Goal: Transaction & Acquisition: Book appointment/travel/reservation

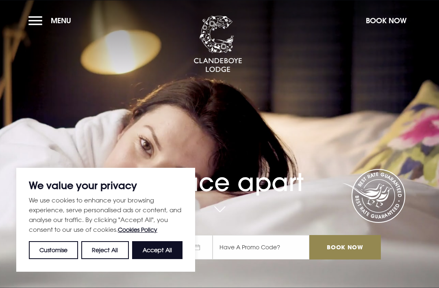
click at [382, 25] on button "Book Now" at bounding box center [386, 20] width 49 height 17
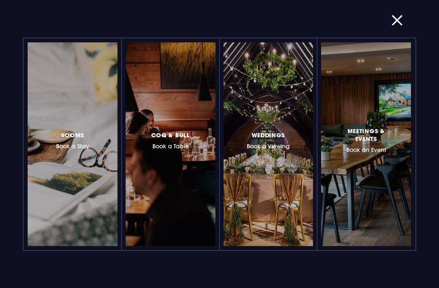
click at [396, 21] on button "button" at bounding box center [402, 20] width 21 height 8
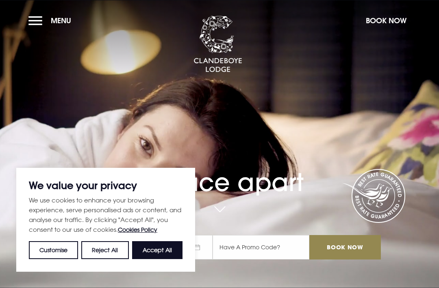
click at [109, 256] on button "Reject All" at bounding box center [104, 250] width 47 height 18
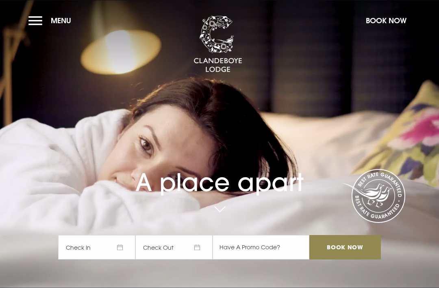
click at [386, 25] on button "Book Now" at bounding box center [386, 20] width 49 height 17
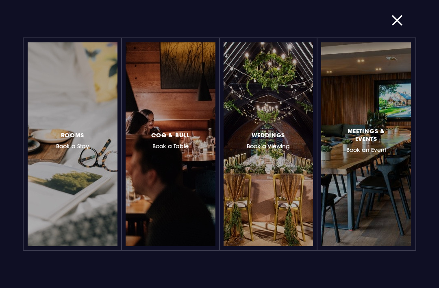
click at [108, 144] on div at bounding box center [108, 144] width 0 height 0
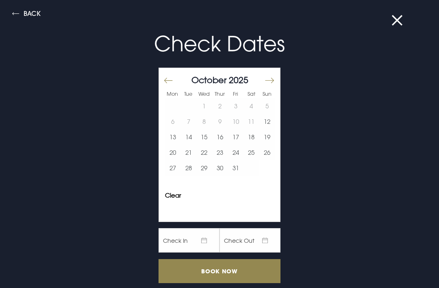
click at [269, 82] on button "Move forward to switch to the next month." at bounding box center [269, 80] width 10 height 17
click at [266, 81] on button "Move forward to switch to the next month." at bounding box center [269, 80] width 10 height 17
click at [268, 82] on button "Move forward to switch to the next month." at bounding box center [269, 80] width 10 height 17
click at [269, 80] on button "Move forward to switch to the next month." at bounding box center [269, 80] width 10 height 17
click at [268, 81] on button "Move forward to switch to the next month." at bounding box center [269, 80] width 10 height 17
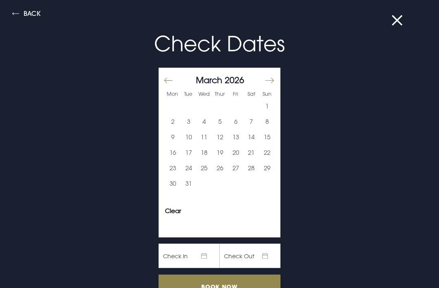
click at [269, 83] on button "Move forward to switch to the next month." at bounding box center [269, 80] width 10 height 17
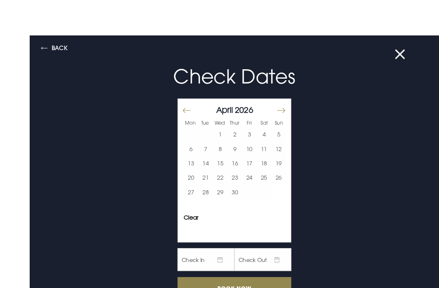
scroll to position [2, 0]
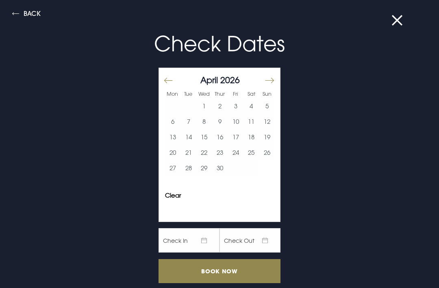
click at [269, 82] on button "Move forward to switch to the next month." at bounding box center [269, 80] width 10 height 17
click at [268, 82] on button "Move forward to switch to the next month." at bounding box center [269, 80] width 10 height 17
click at [266, 84] on button "Move forward to switch to the next month." at bounding box center [269, 80] width 10 height 17
click at [265, 81] on button "Move forward to switch to the next month." at bounding box center [269, 80] width 10 height 17
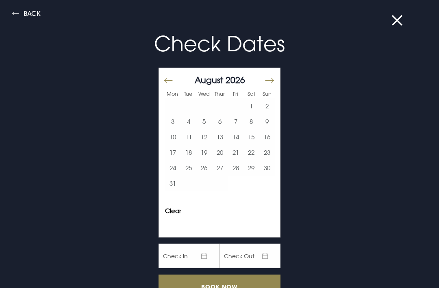
click at [262, 82] on div "[DATE]" at bounding box center [220, 80] width 110 height 12
click at [268, 83] on button "Move forward to switch to the next month." at bounding box center [269, 80] width 10 height 17
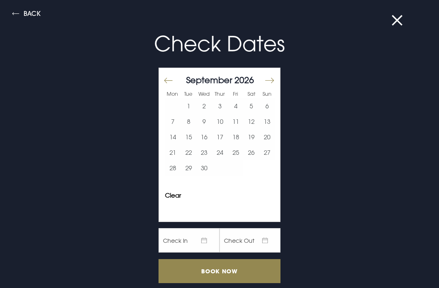
click at [266, 83] on button "Move forward to switch to the next month." at bounding box center [269, 80] width 10 height 17
click at [268, 82] on button "Move forward to switch to the next month." at bounding box center [269, 80] width 10 height 17
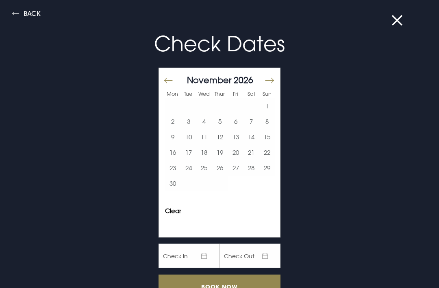
click at [268, 83] on button "Move forward to switch to the next month." at bounding box center [269, 80] width 10 height 17
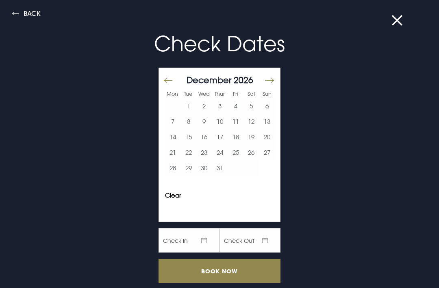
click at [268, 83] on button "Move forward to switch to the next month." at bounding box center [269, 80] width 10 height 17
click at [267, 81] on button "Move forward to switch to the next month." at bounding box center [269, 80] width 10 height 17
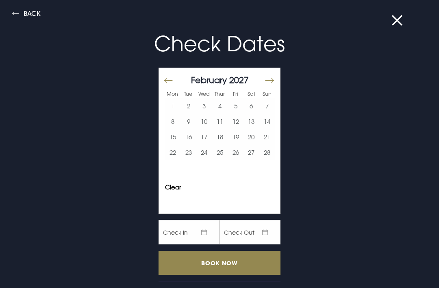
click at [268, 81] on button "Move forward to switch to the next month." at bounding box center [269, 80] width 10 height 17
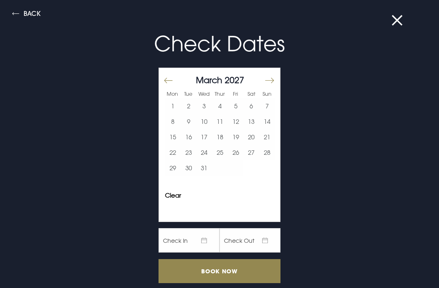
click at [269, 82] on button "Move forward to switch to the next month." at bounding box center [269, 80] width 10 height 17
click at [251, 119] on button "10" at bounding box center [252, 120] width 16 height 15
click at [264, 124] on button "11" at bounding box center [267, 120] width 16 height 15
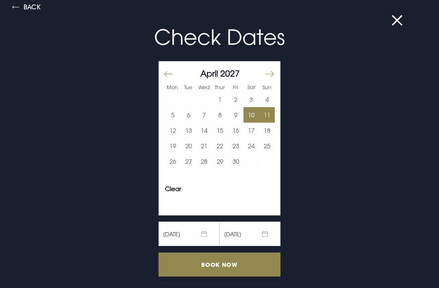
scroll to position [6, 0]
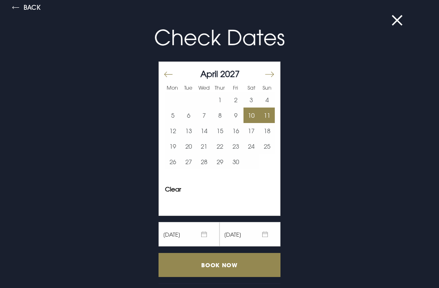
click at [235, 271] on input "Book Now" at bounding box center [220, 265] width 122 height 24
